Goal: Task Accomplishment & Management: Complete application form

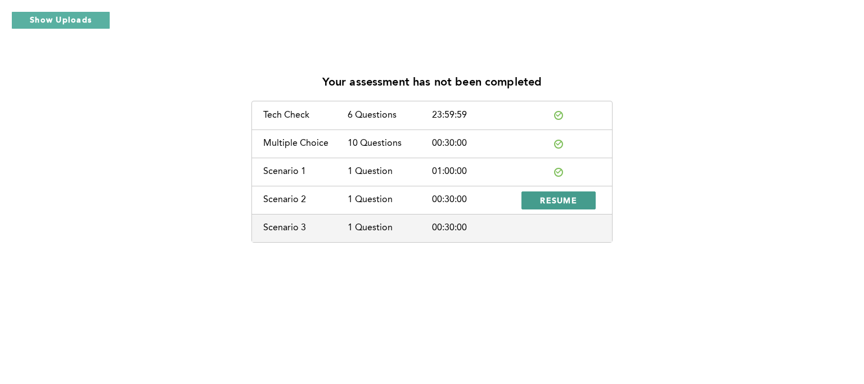
click at [551, 202] on span "RESUME" at bounding box center [558, 200] width 37 height 11
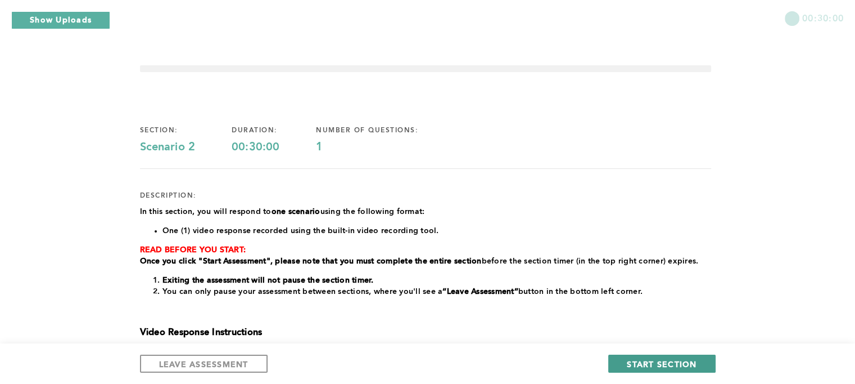
click at [670, 365] on span "START SECTION" at bounding box center [662, 363] width 70 height 11
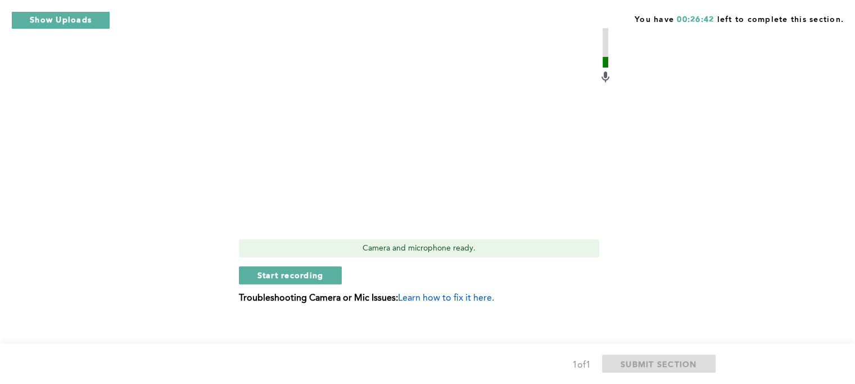
scroll to position [465, 0]
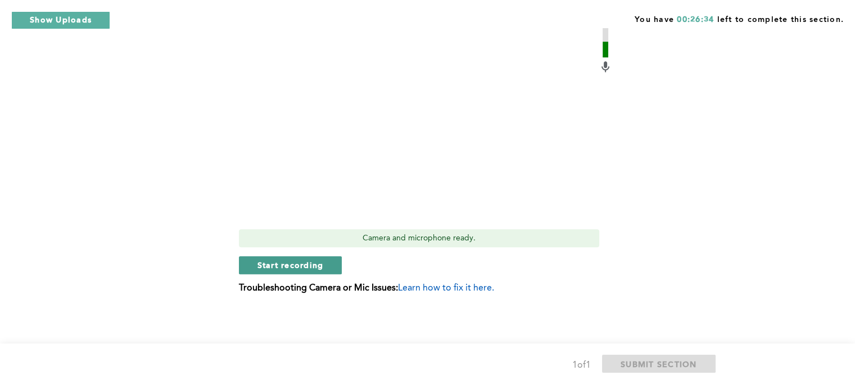
click at [335, 271] on button "Start recording" at bounding box center [290, 265] width 103 height 18
click at [297, 266] on span "Stop recording" at bounding box center [291, 264] width 66 height 11
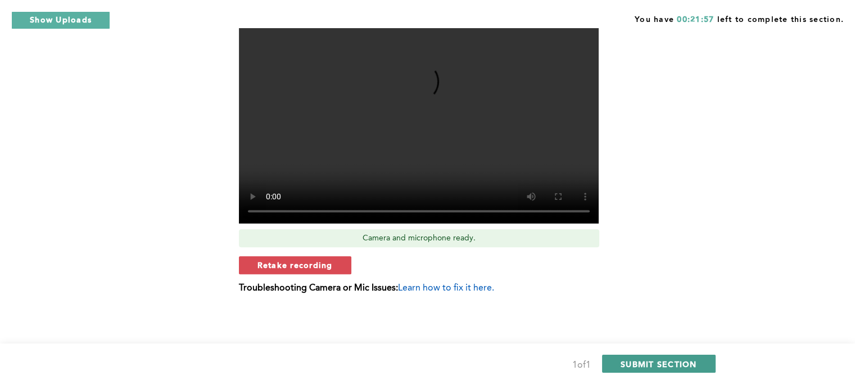
click at [677, 368] on span "SUBMIT SECTION" at bounding box center [659, 363] width 76 height 11
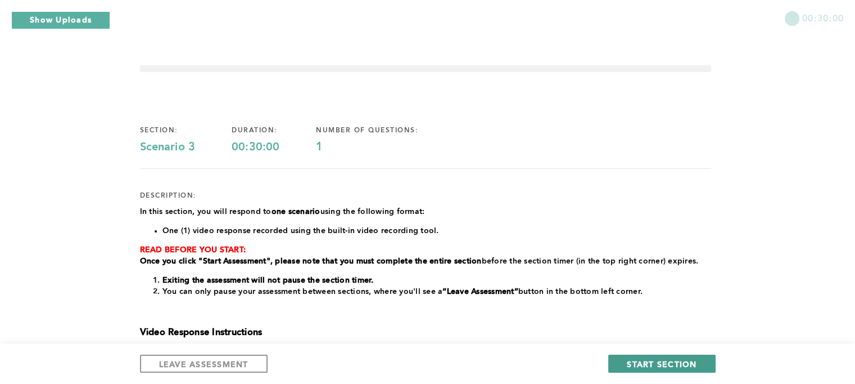
click at [695, 364] on span "START SECTION" at bounding box center [662, 363] width 70 height 11
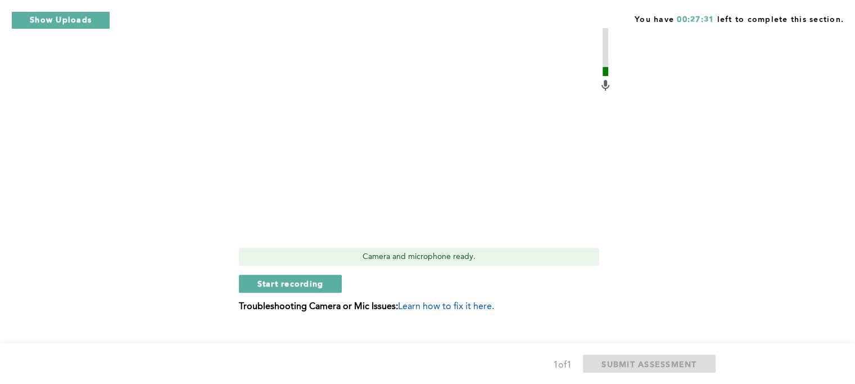
scroll to position [411, 0]
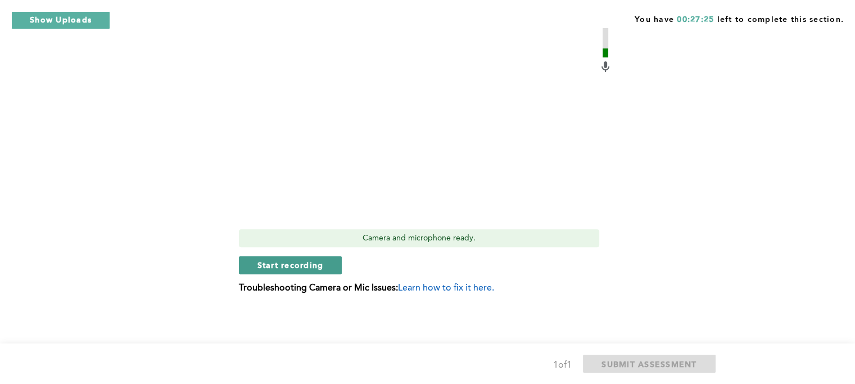
click at [326, 268] on button "Start recording" at bounding box center [290, 265] width 103 height 18
click at [277, 263] on span "Stop recording" at bounding box center [291, 264] width 66 height 11
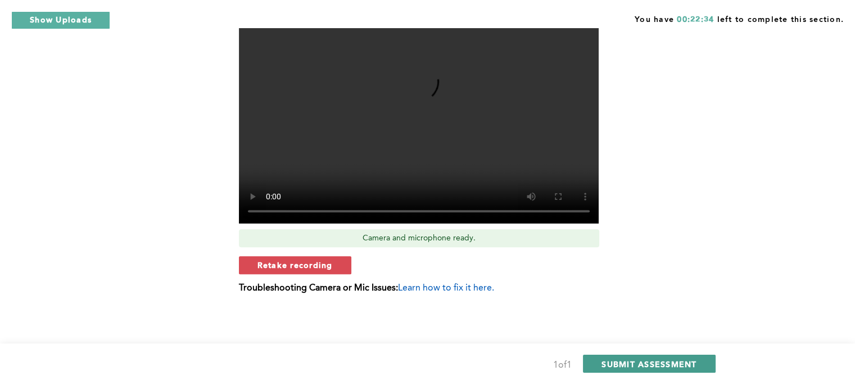
click at [664, 362] on span "SUBMIT ASSESSMENT" at bounding box center [649, 363] width 95 height 11
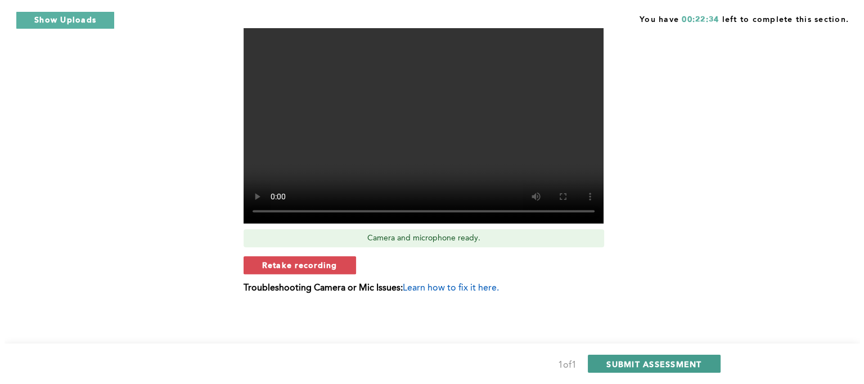
scroll to position [0, 0]
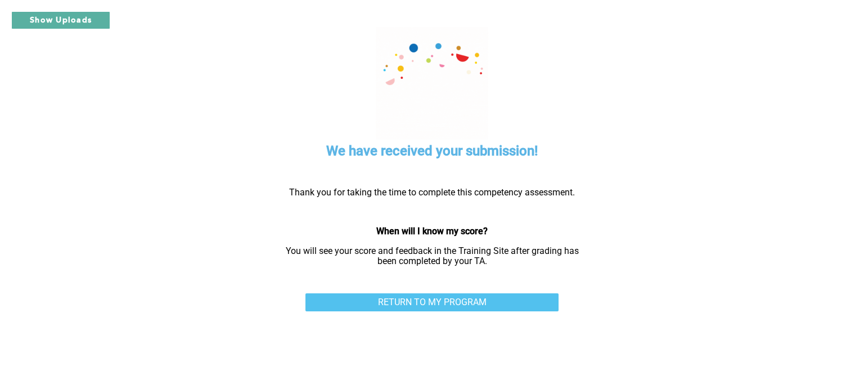
click at [484, 299] on link "RETURN TO MY PROGRAM" at bounding box center [431, 302] width 253 height 18
